Goal: Find specific page/section: Find specific page/section

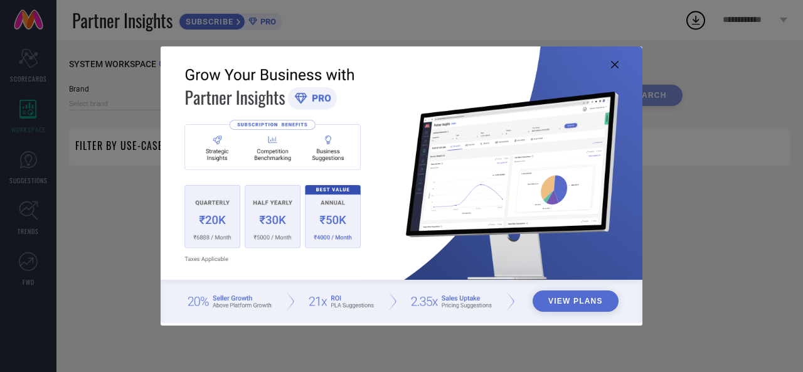
type input "1 STOP FASHION"
type input "All"
type input "1 STOP FASHION"
type input "All"
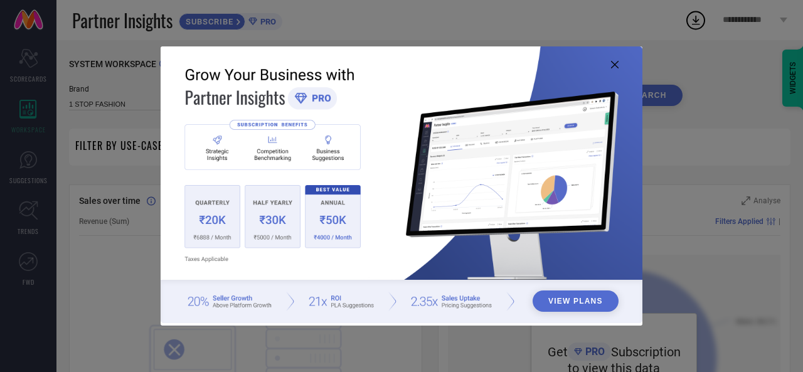
click at [614, 61] on icon at bounding box center [615, 65] width 8 height 8
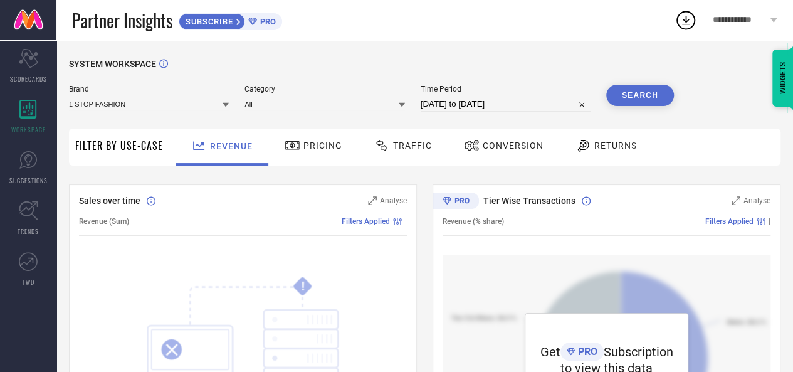
click at [389, 141] on div at bounding box center [383, 145] width 19 height 15
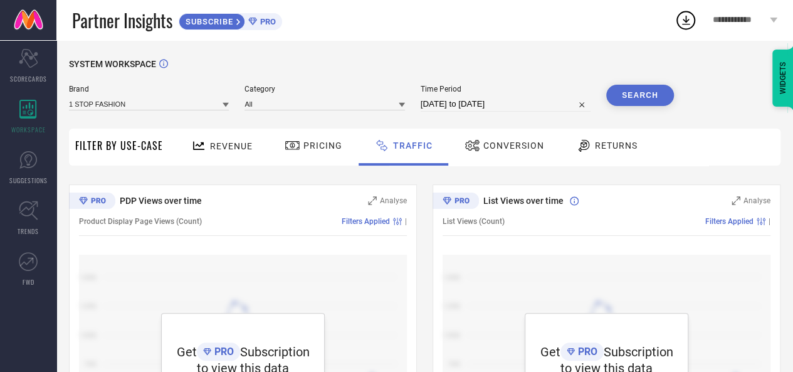
click at [312, 141] on span "Pricing" at bounding box center [322, 145] width 39 height 10
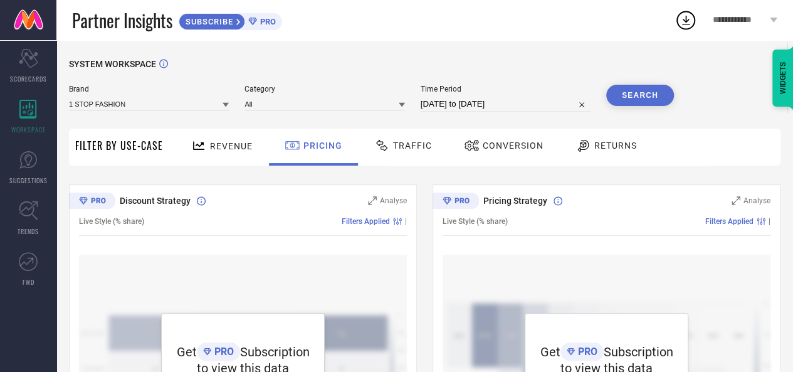
click at [225, 145] on span "Revenue" at bounding box center [231, 146] width 43 height 10
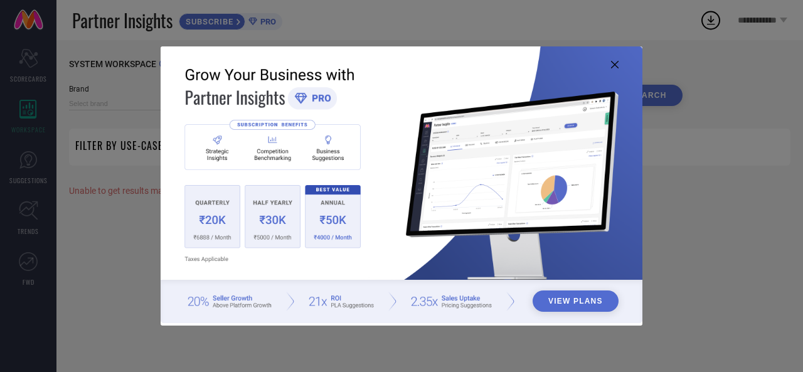
type input "1 STOP FASHION"
type input "All"
